Goal: Task Accomplishment & Management: Manage account settings

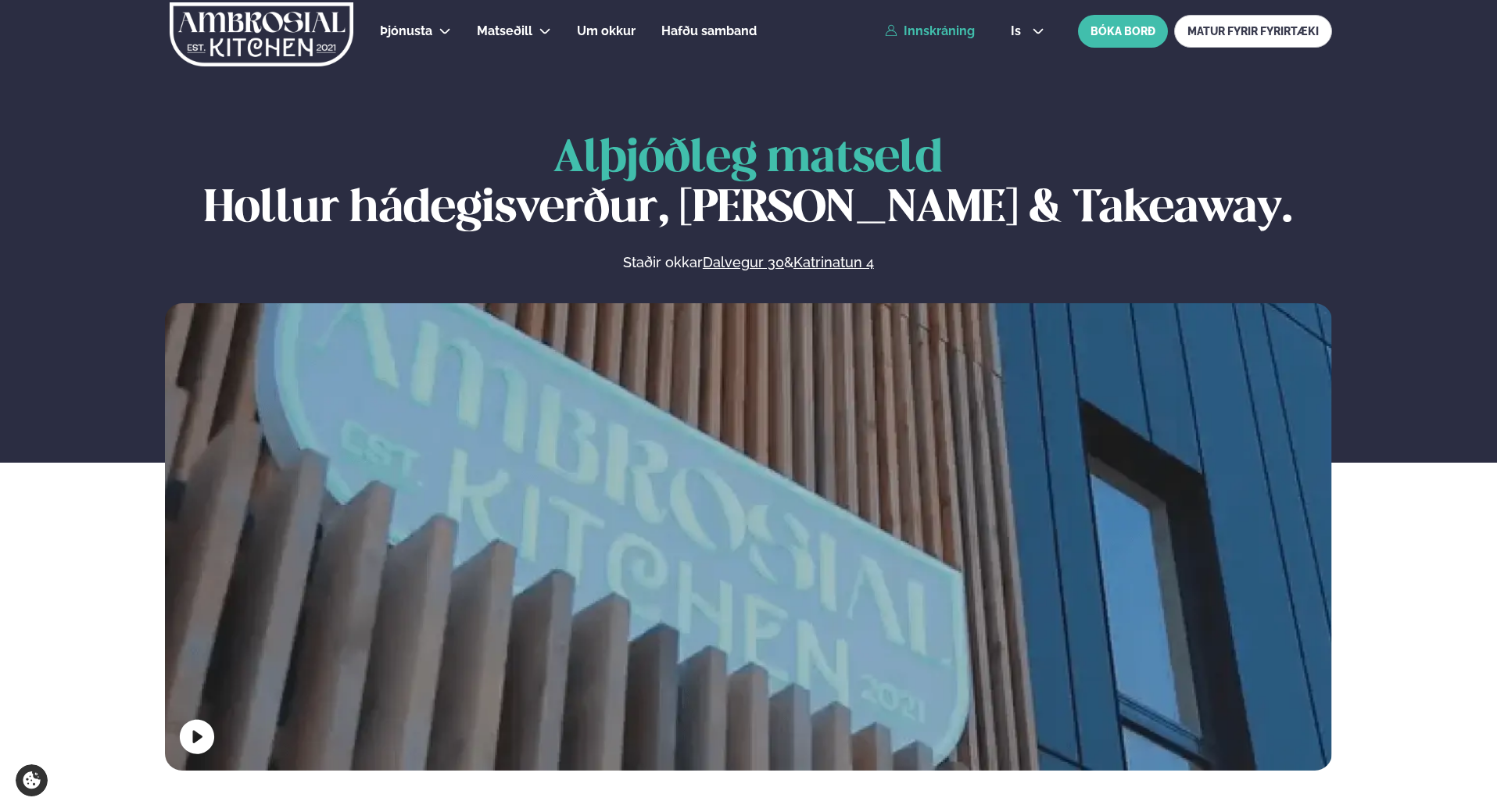
click at [929, 34] on link "Innskráning" at bounding box center [930, 31] width 90 height 14
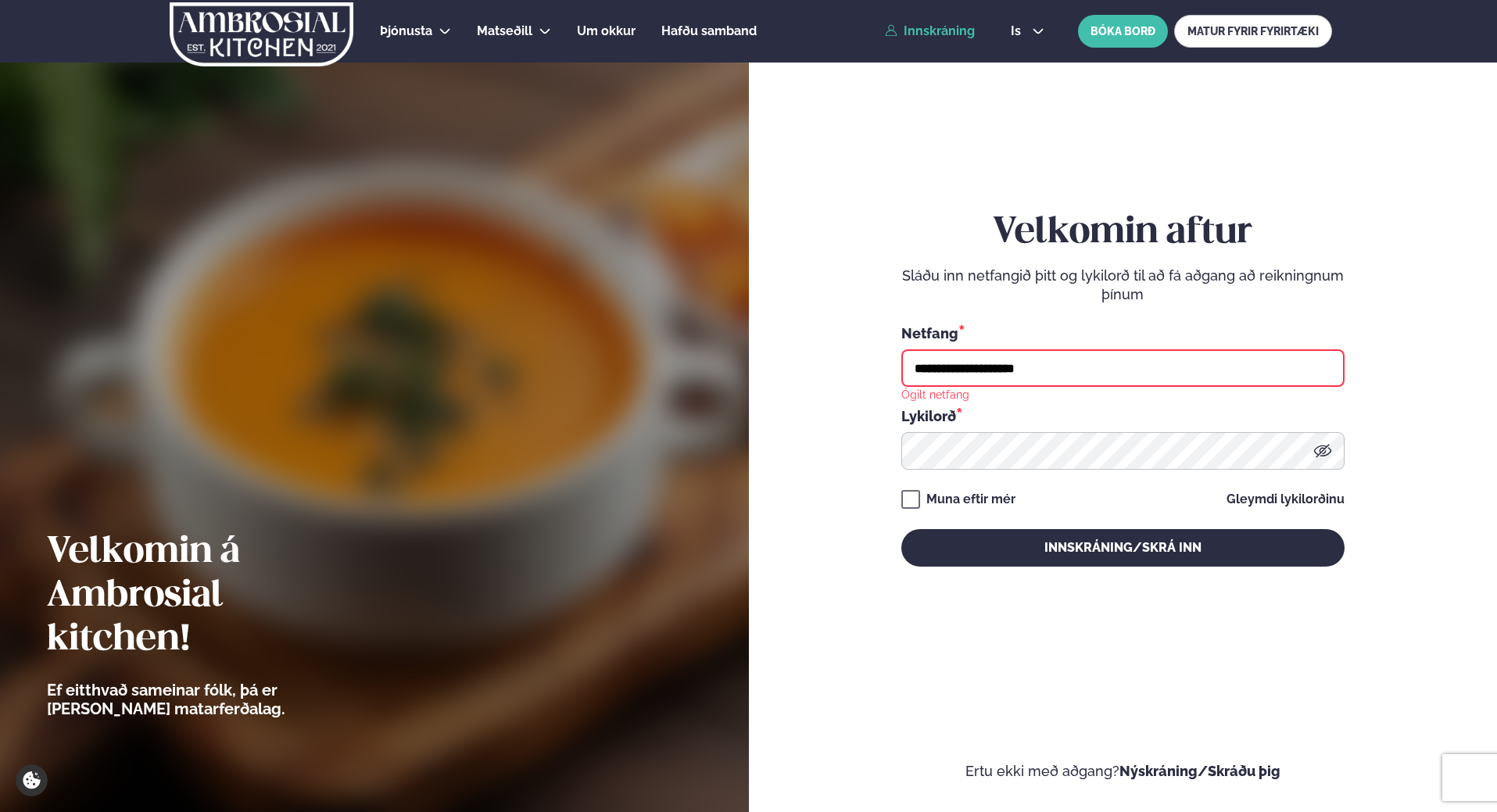
click at [1070, 355] on input "**********" at bounding box center [1122, 368] width 443 height 38
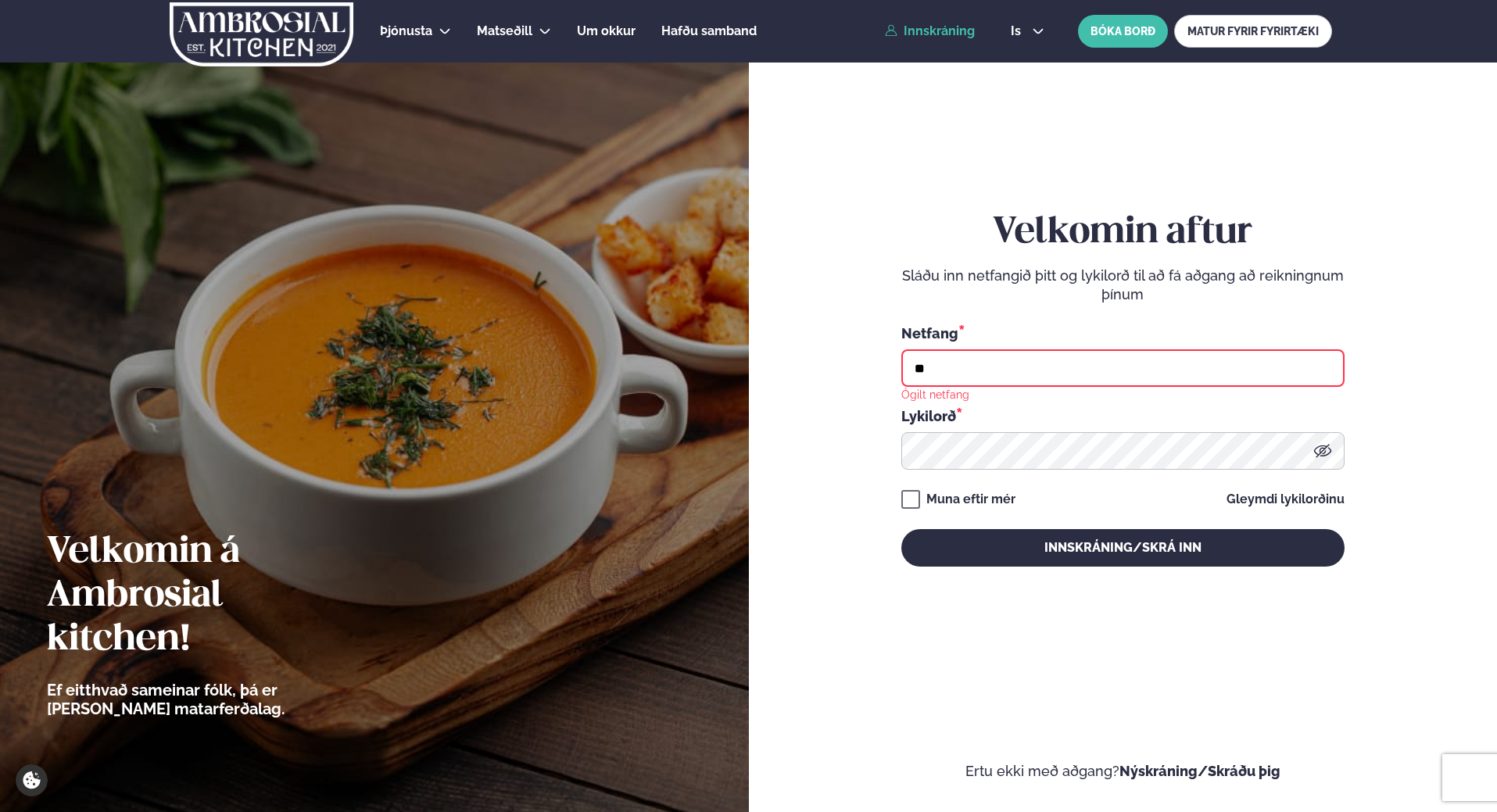
type input "*"
type input "**********"
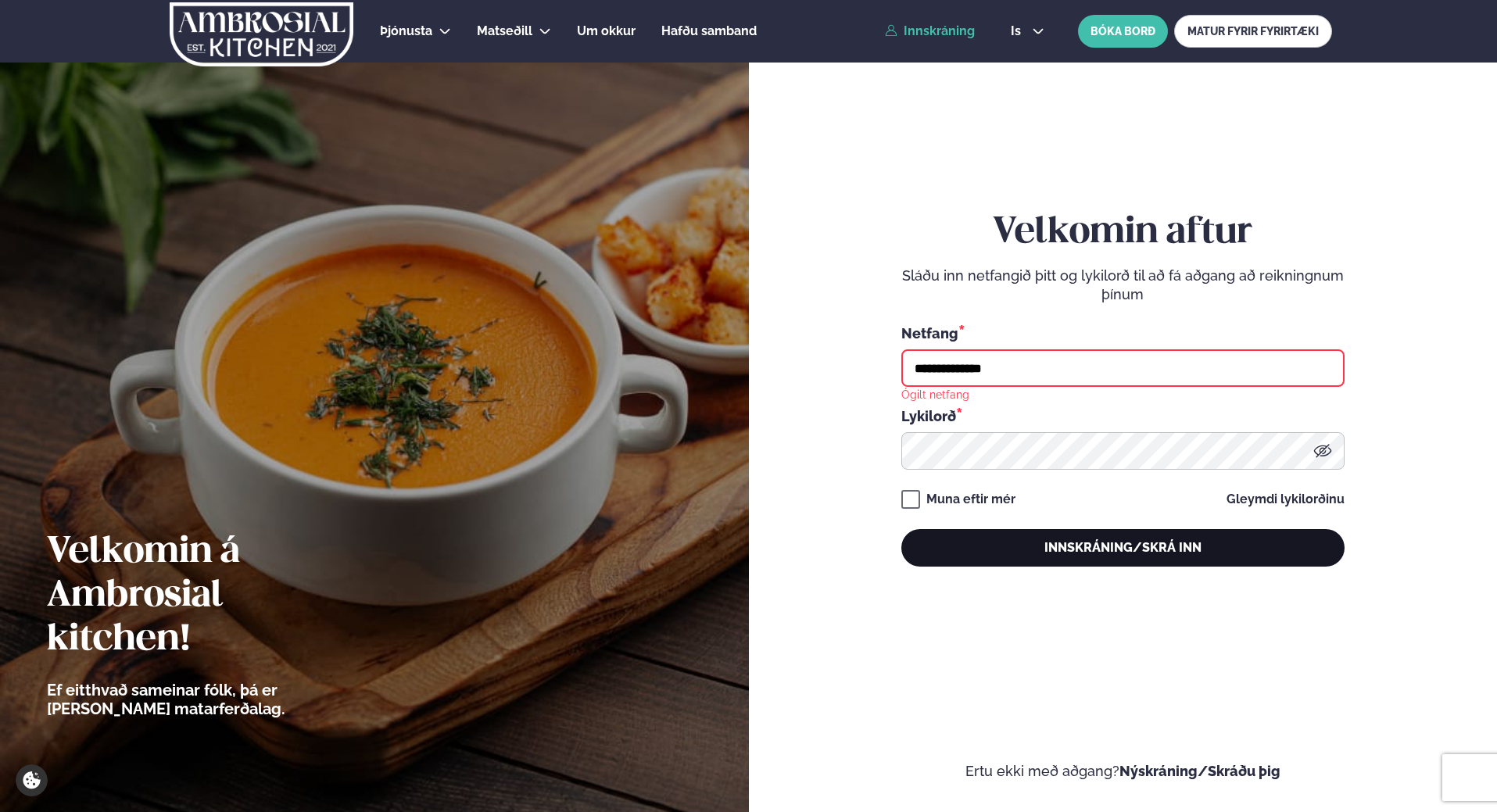
click at [1021, 552] on button "Innskráning/Skrá inn" at bounding box center [1122, 548] width 443 height 38
click at [1110, 544] on button "Innskráning/Skrá inn" at bounding box center [1122, 548] width 443 height 38
click at [901, 529] on button "Innskráning/Skrá inn" at bounding box center [1122, 548] width 443 height 38
click at [987, 554] on button "Innskráning/Skrá inn" at bounding box center [1122, 548] width 443 height 38
click at [1113, 552] on button "Innskráning/Skrá inn" at bounding box center [1122, 548] width 443 height 38
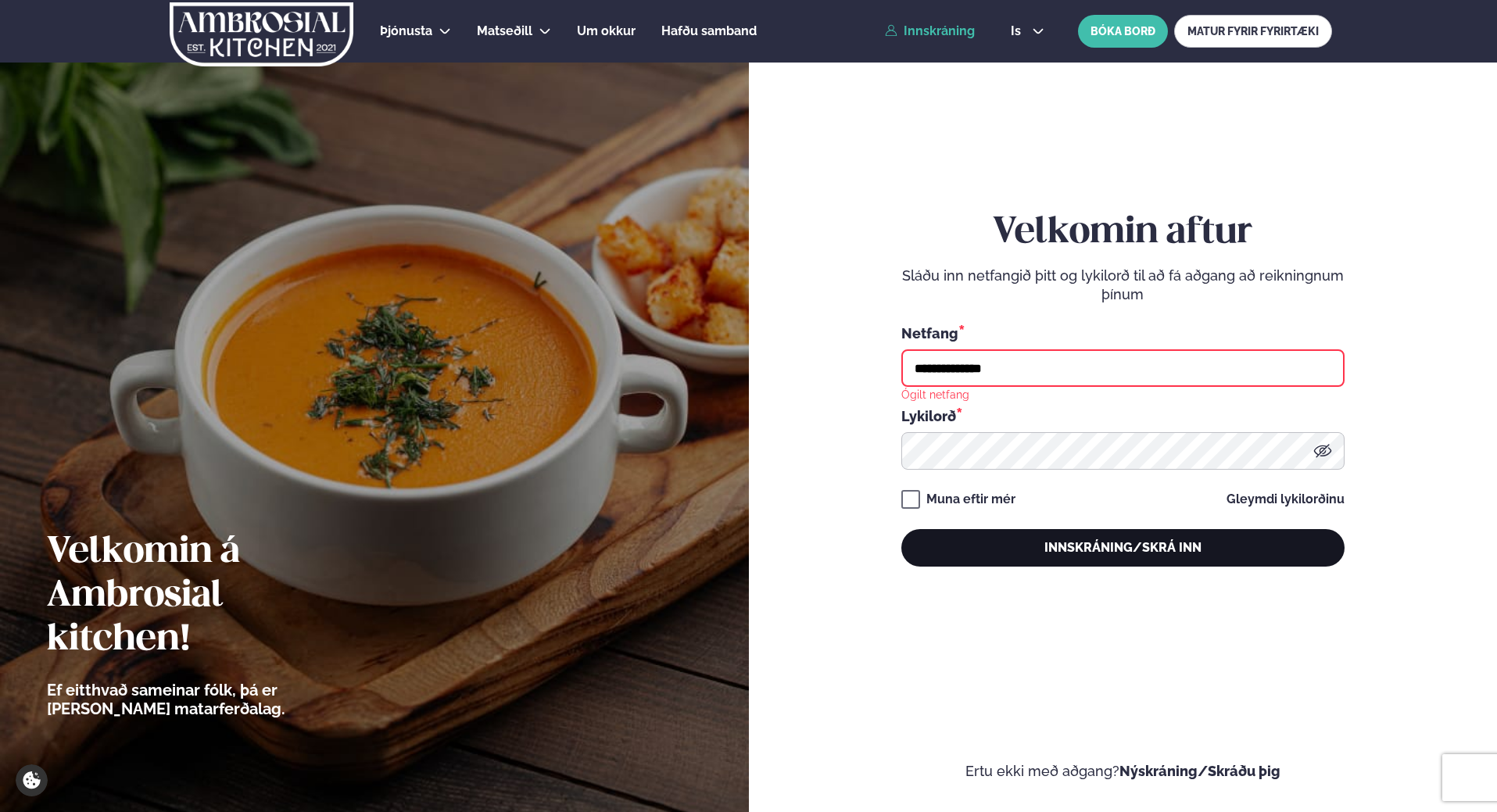
click at [1169, 542] on button "Innskráning/Skrá inn" at bounding box center [1122, 548] width 443 height 38
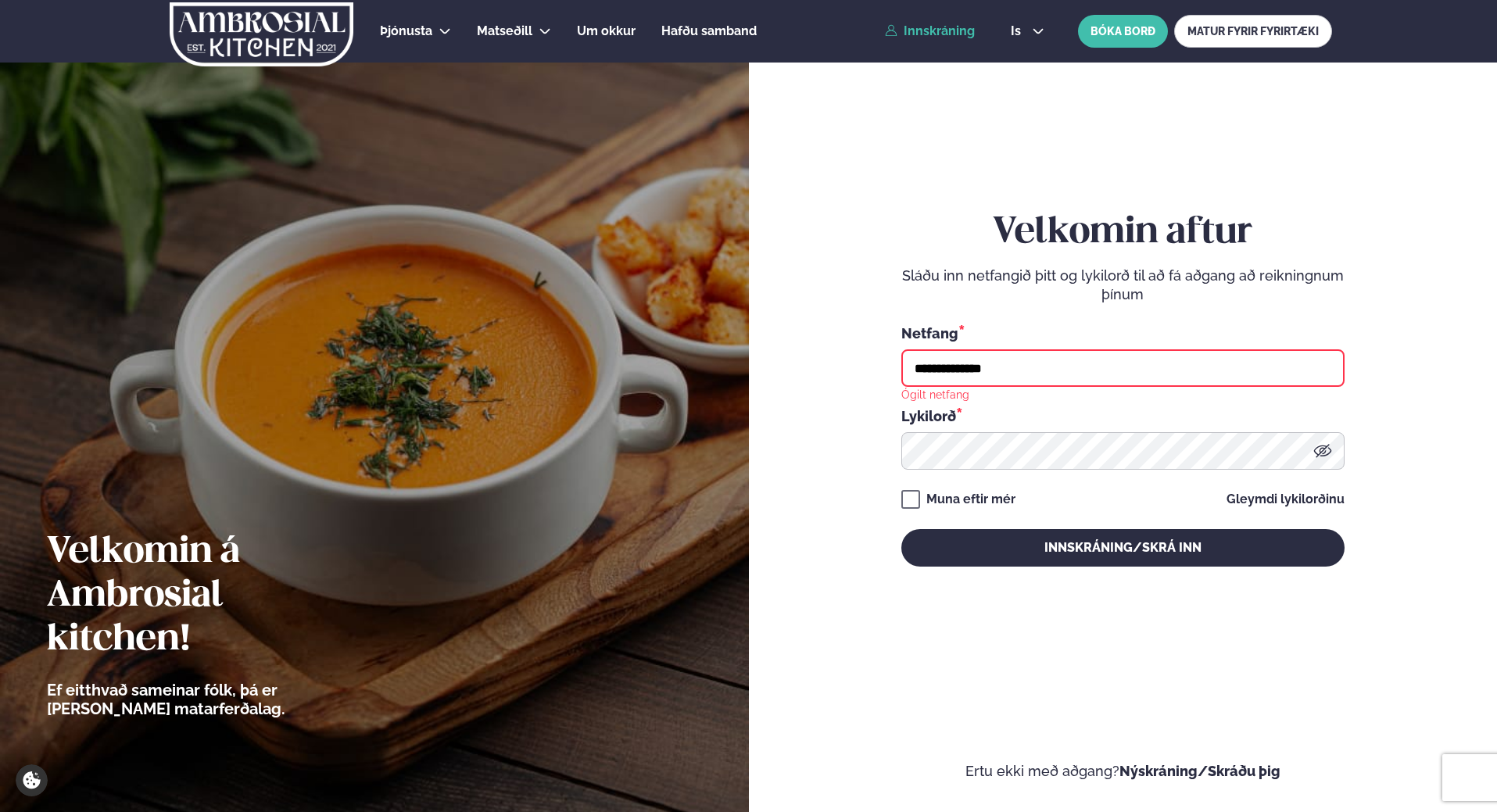
click at [1020, 370] on input "**********" at bounding box center [1122, 368] width 443 height 38
type input "**********"
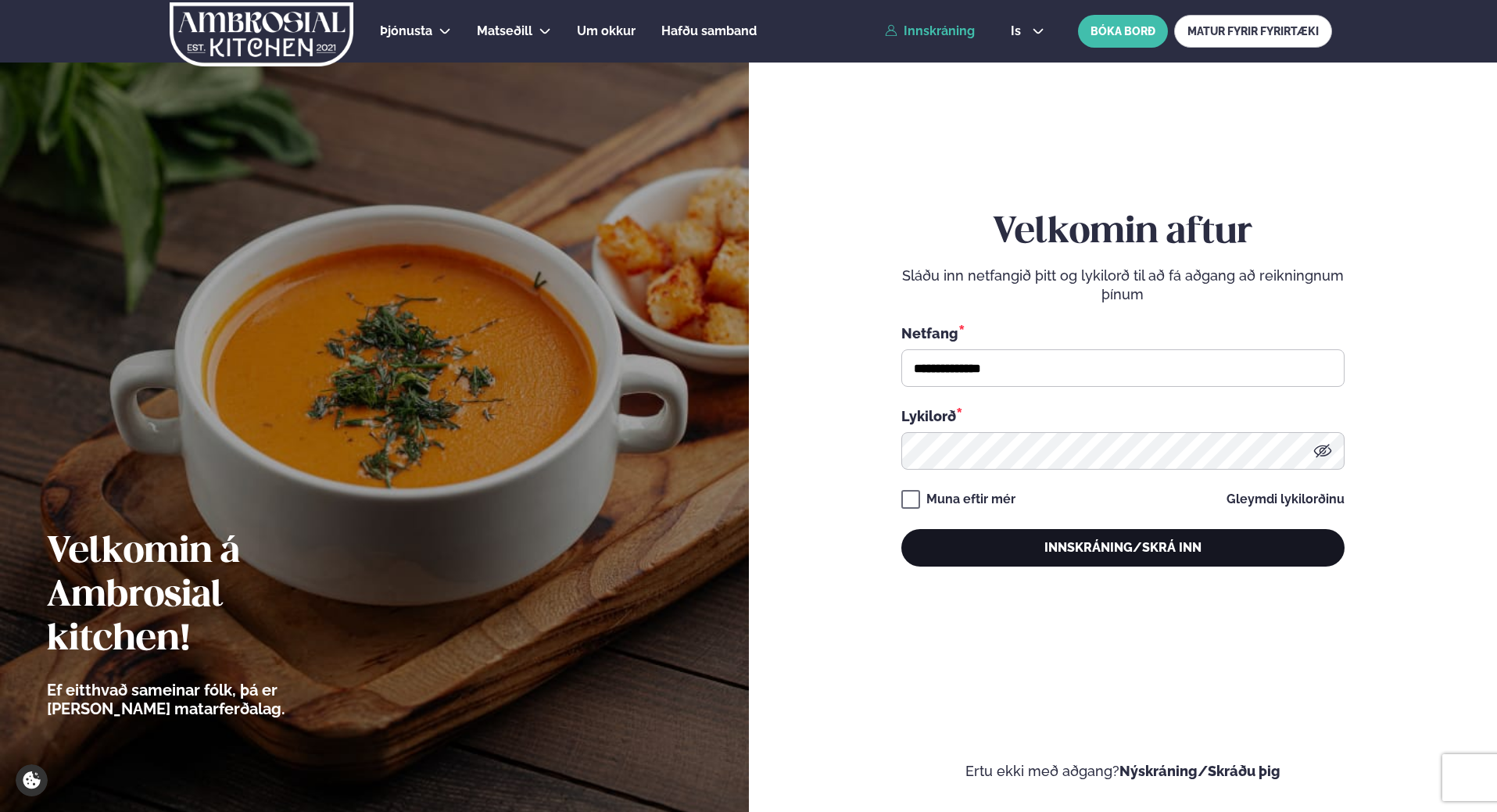
click at [989, 557] on button "Innskráning/Skrá inn" at bounding box center [1122, 548] width 443 height 38
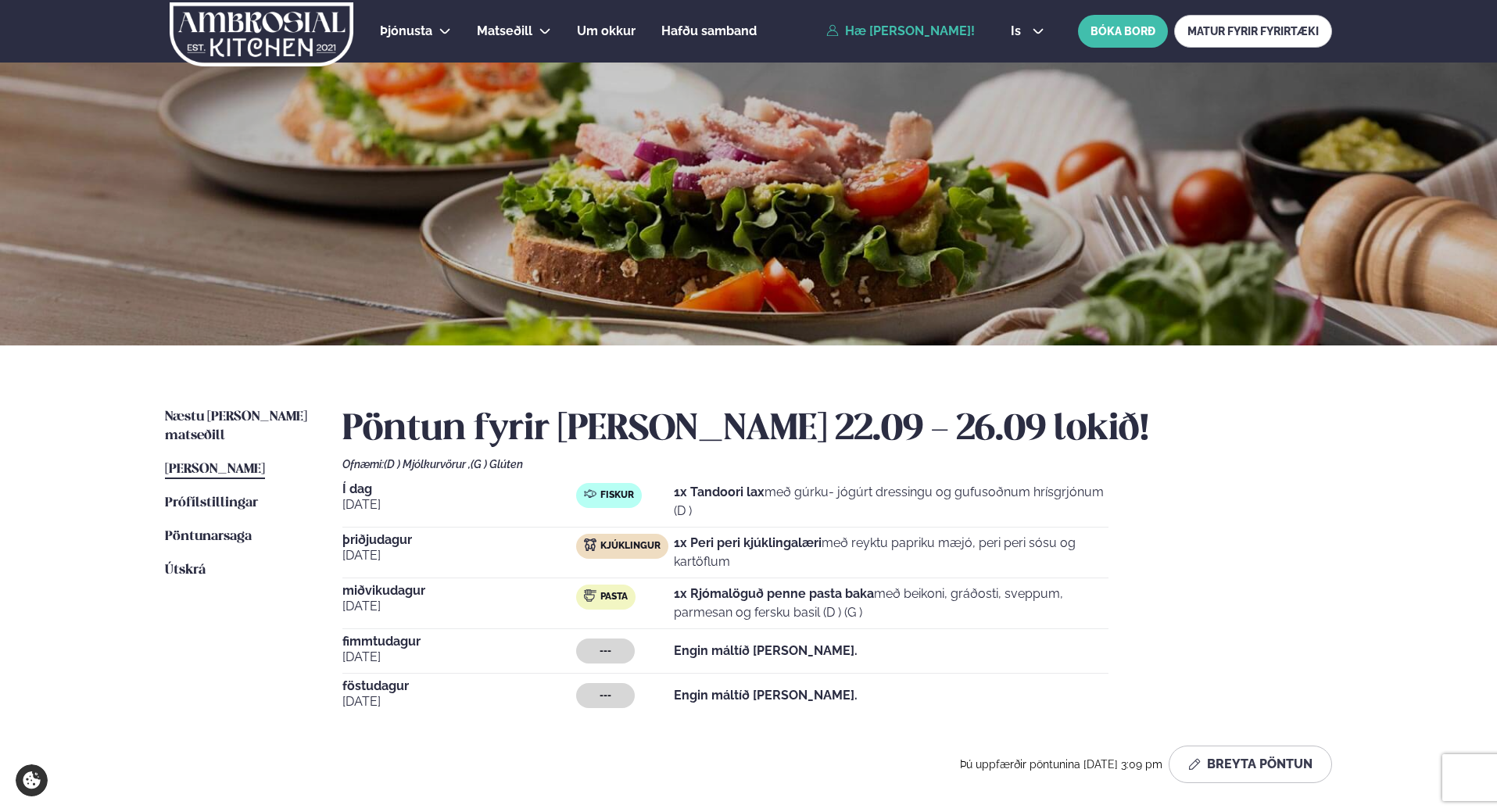
click at [408, 594] on span "miðvikudagur" at bounding box center [459, 590] width 233 height 12
click at [757, 605] on p "1x Rjómalöguð penne pasta baka með beikoni, gráðosti, sveppum, parmesan og fers…" at bounding box center [891, 603] width 434 height 38
click at [188, 463] on span "[PERSON_NAME]" at bounding box center [214, 470] width 100 height 13
click at [232, 463] on span "[PERSON_NAME]" at bounding box center [214, 470] width 100 height 13
click at [263, 414] on span "Næstu [PERSON_NAME] matseðill" at bounding box center [236, 426] width 142 height 32
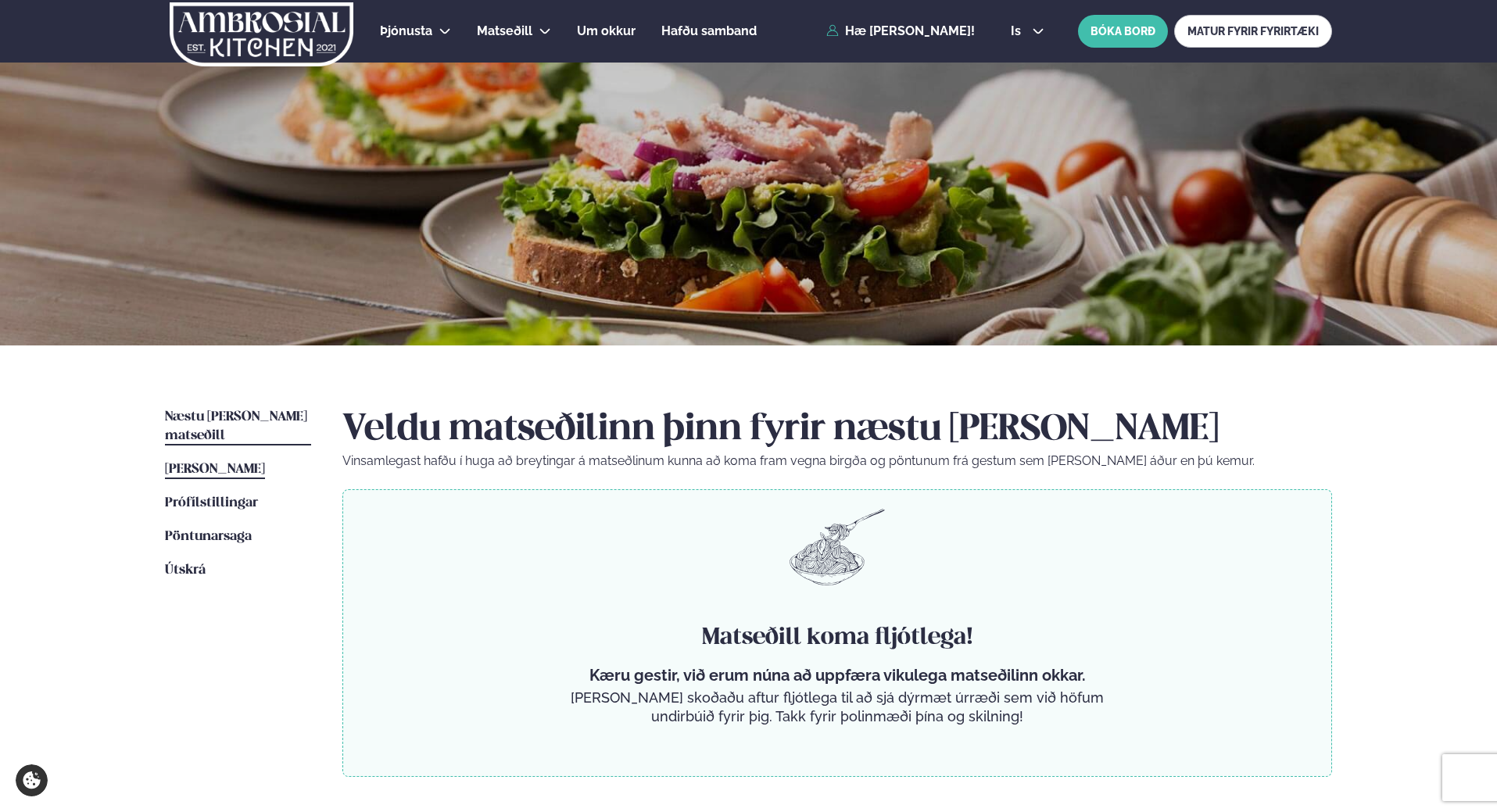
click at [264, 463] on span "[PERSON_NAME]" at bounding box center [214, 470] width 100 height 13
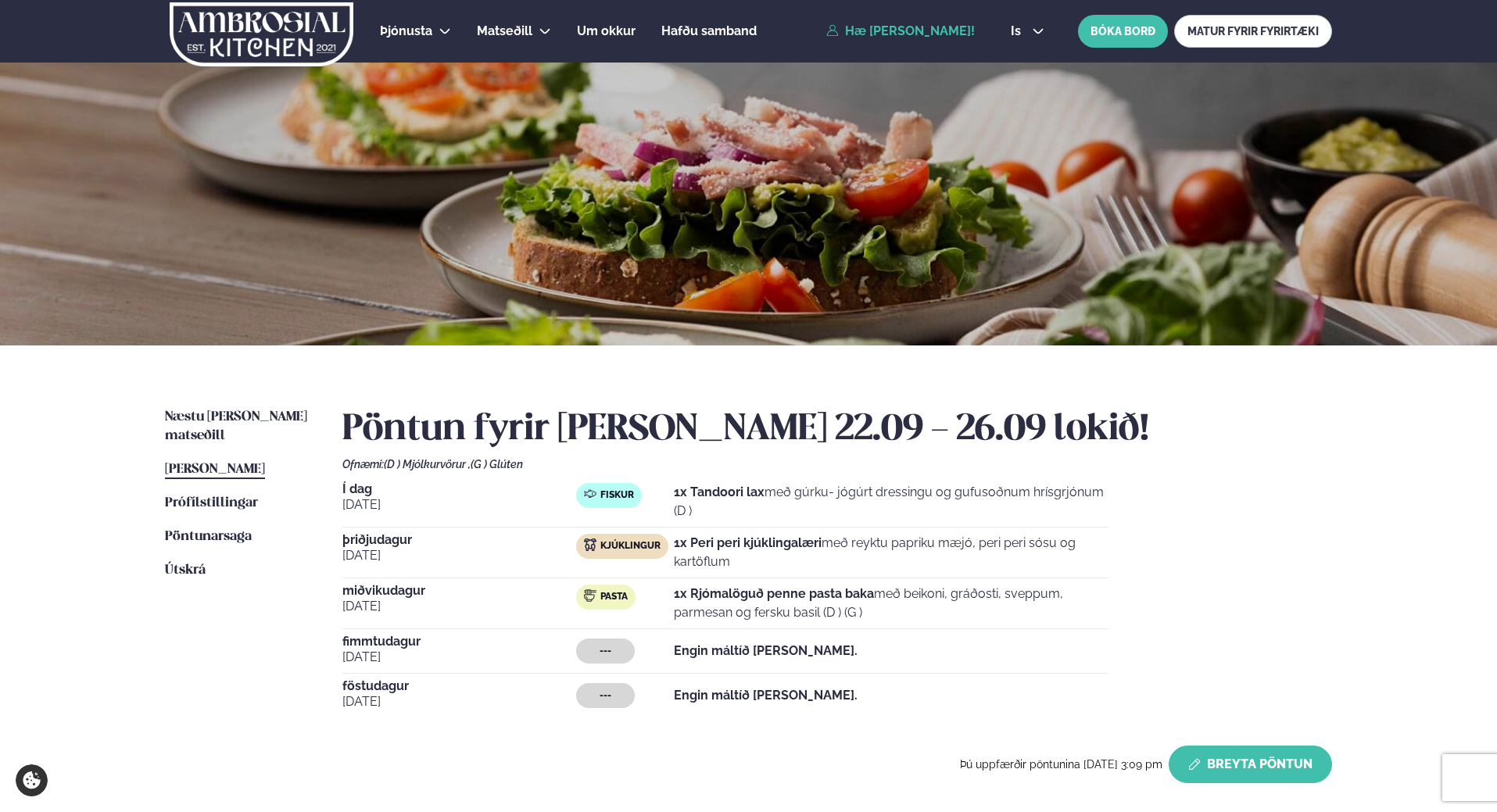
click at [1254, 758] on button "Breyta Pöntun" at bounding box center [1250, 765] width 163 height 38
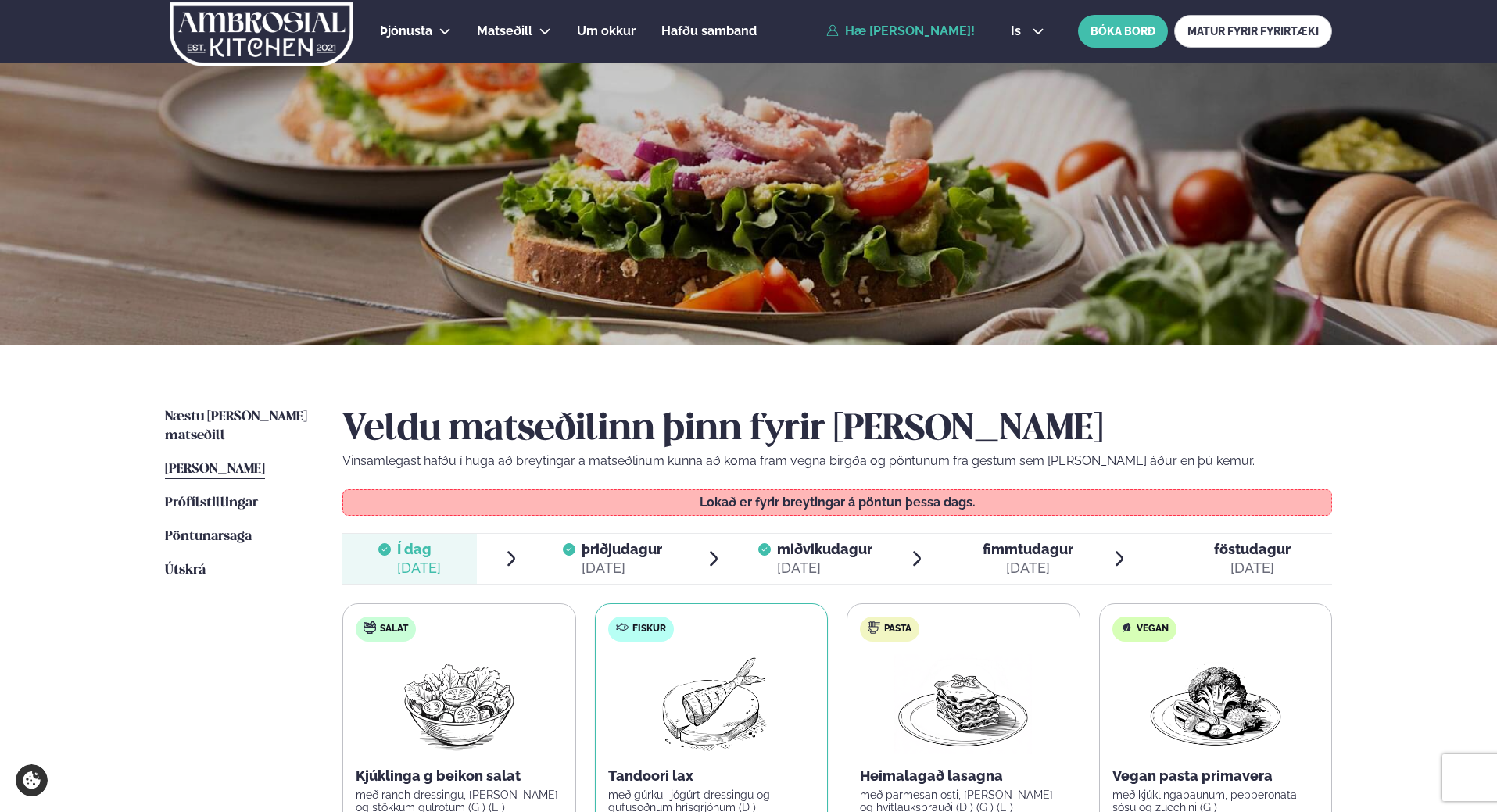
click at [806, 550] on span "miðvikudagur" at bounding box center [824, 548] width 96 height 16
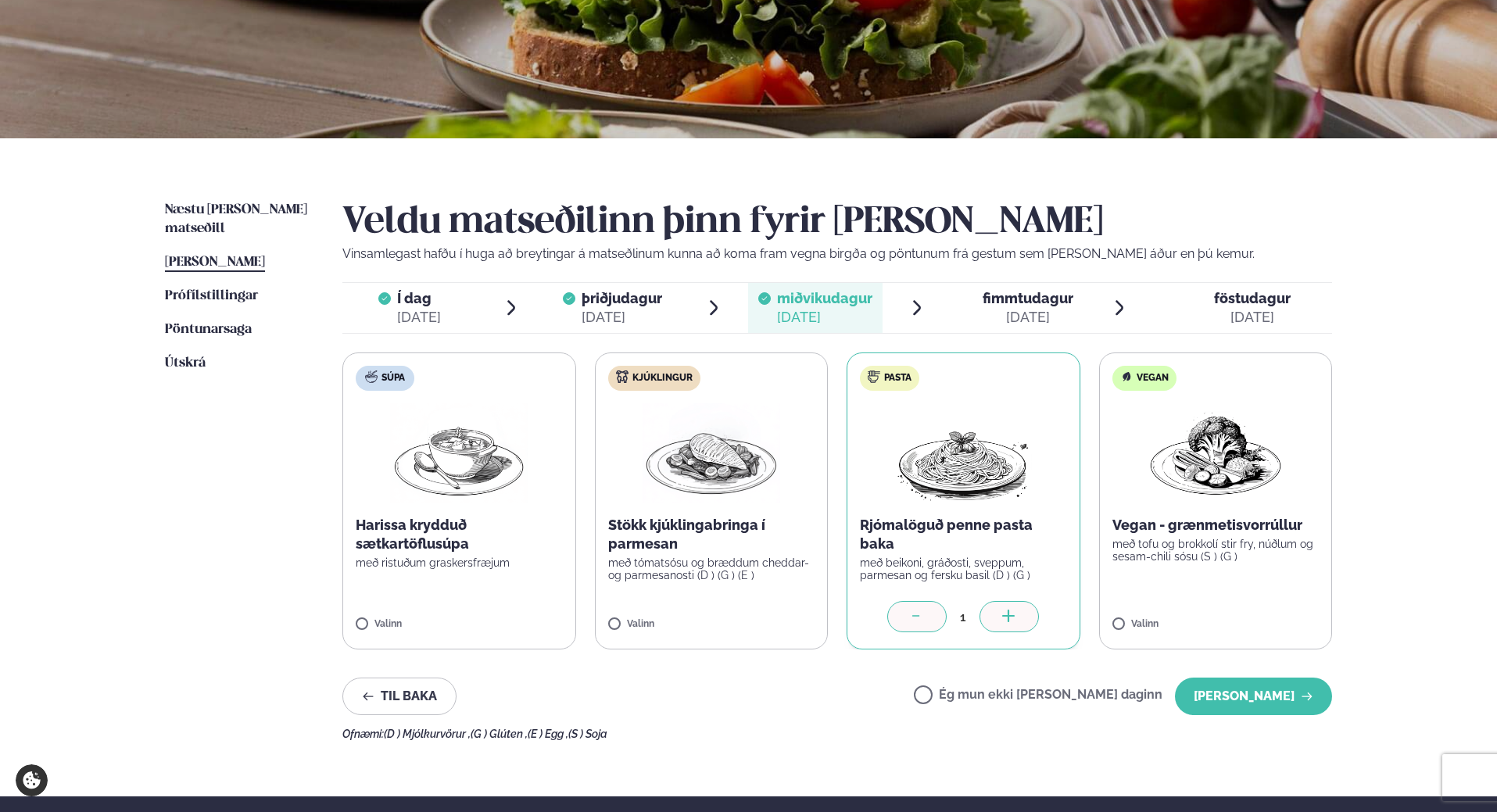
scroll to position [234, 0]
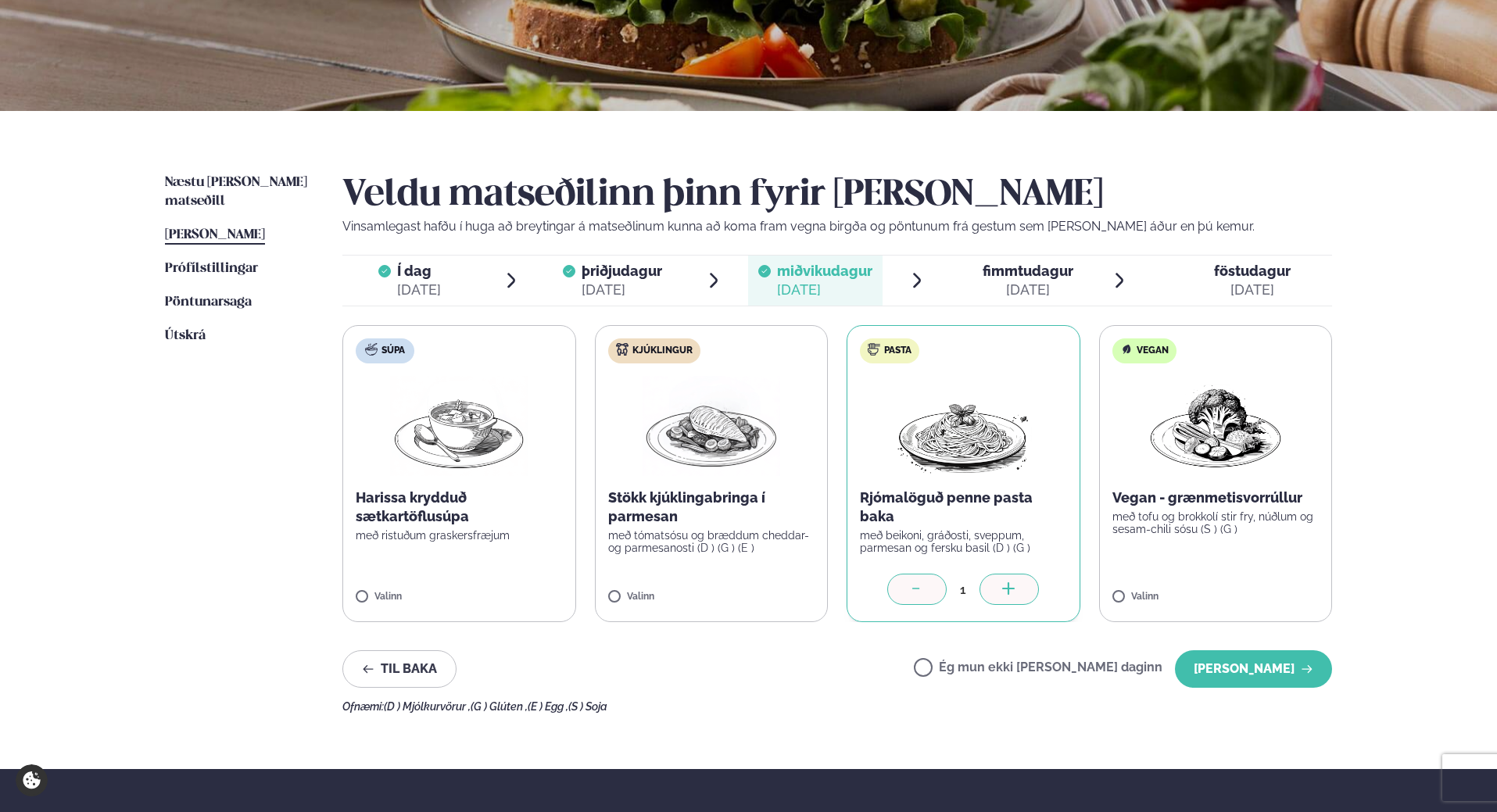
click at [975, 667] on label "Ég mun ekki [PERSON_NAME] daginn" at bounding box center [1038, 669] width 249 height 16
click at [1248, 286] on div "[DATE]" at bounding box center [1251, 290] width 77 height 19
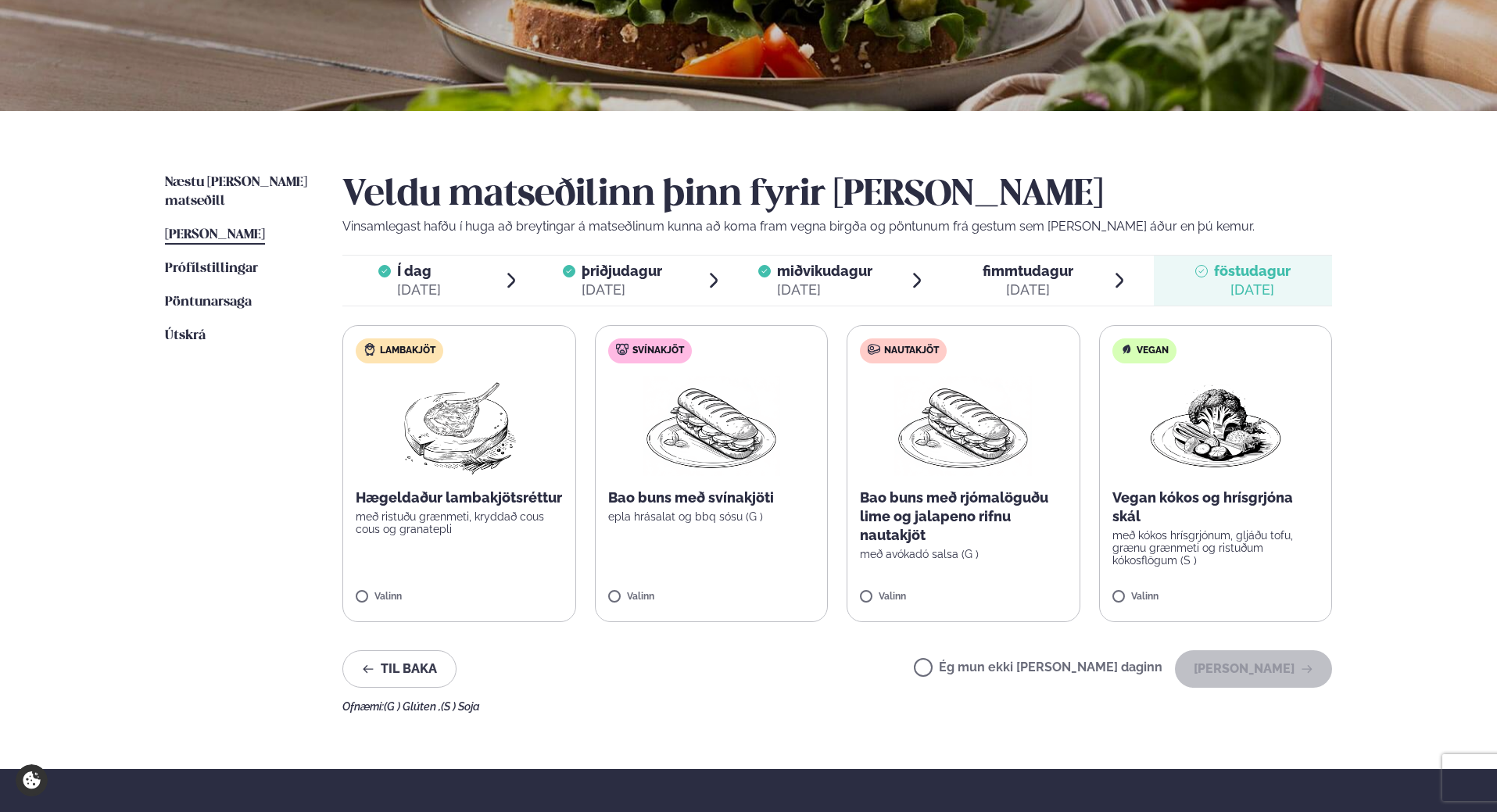
click at [1017, 266] on span "fimmtudagur" at bounding box center [1028, 270] width 91 height 16
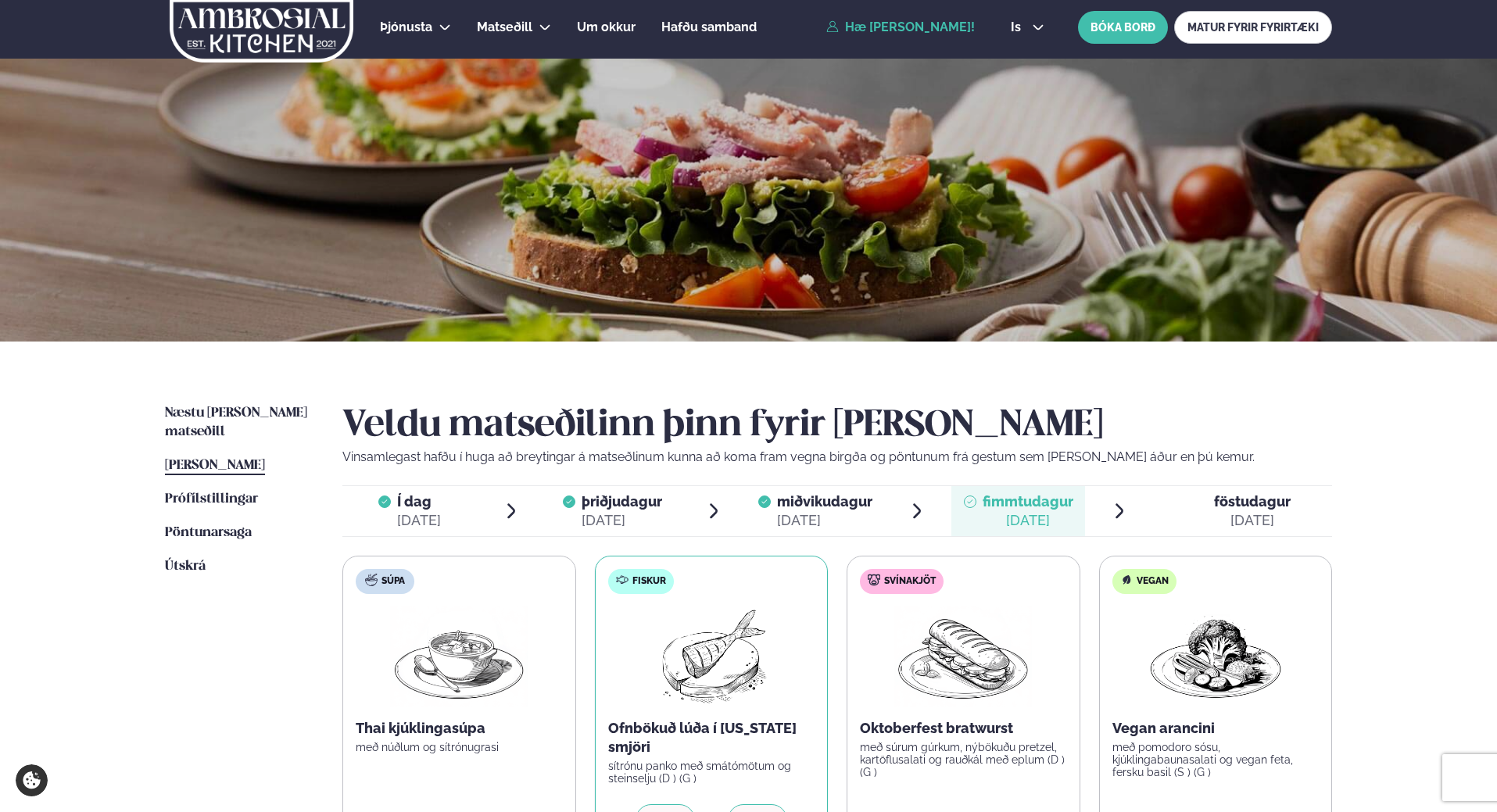
scroll to position [0, 0]
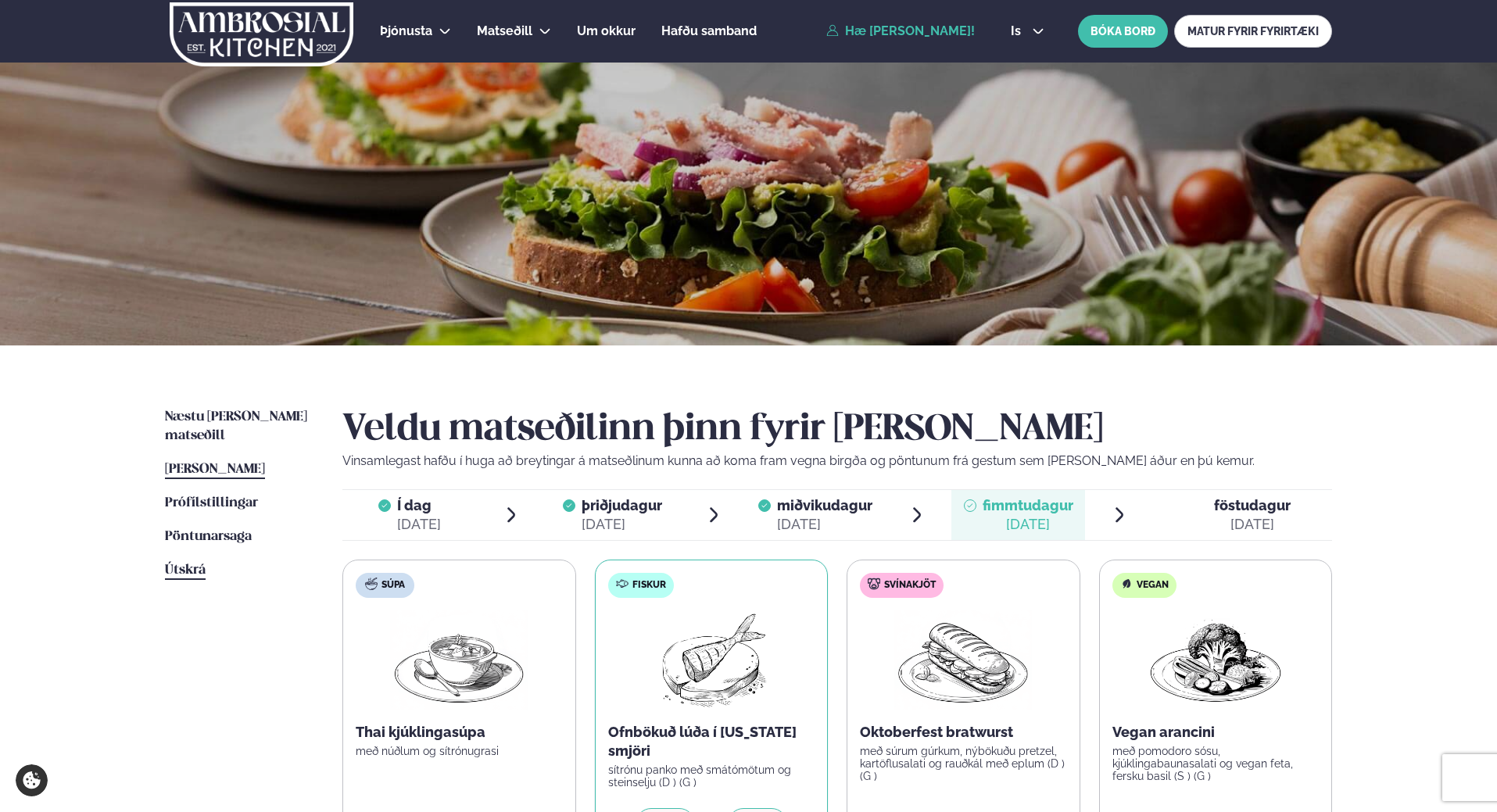
click at [175, 563] on span "Útskrá" at bounding box center [185, 570] width 41 height 13
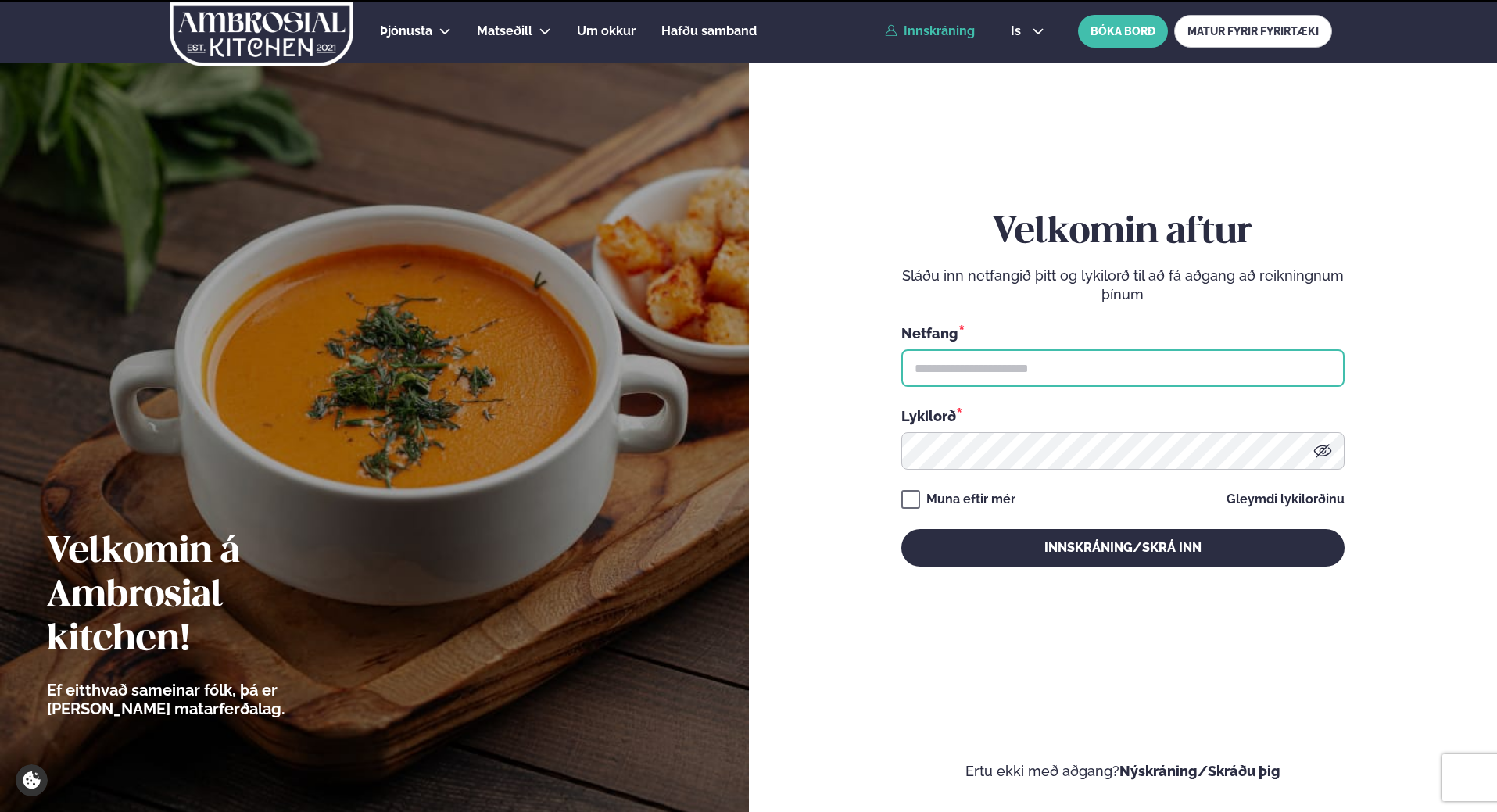
type input "**********"
